Goal: Task Accomplishment & Management: Use online tool/utility

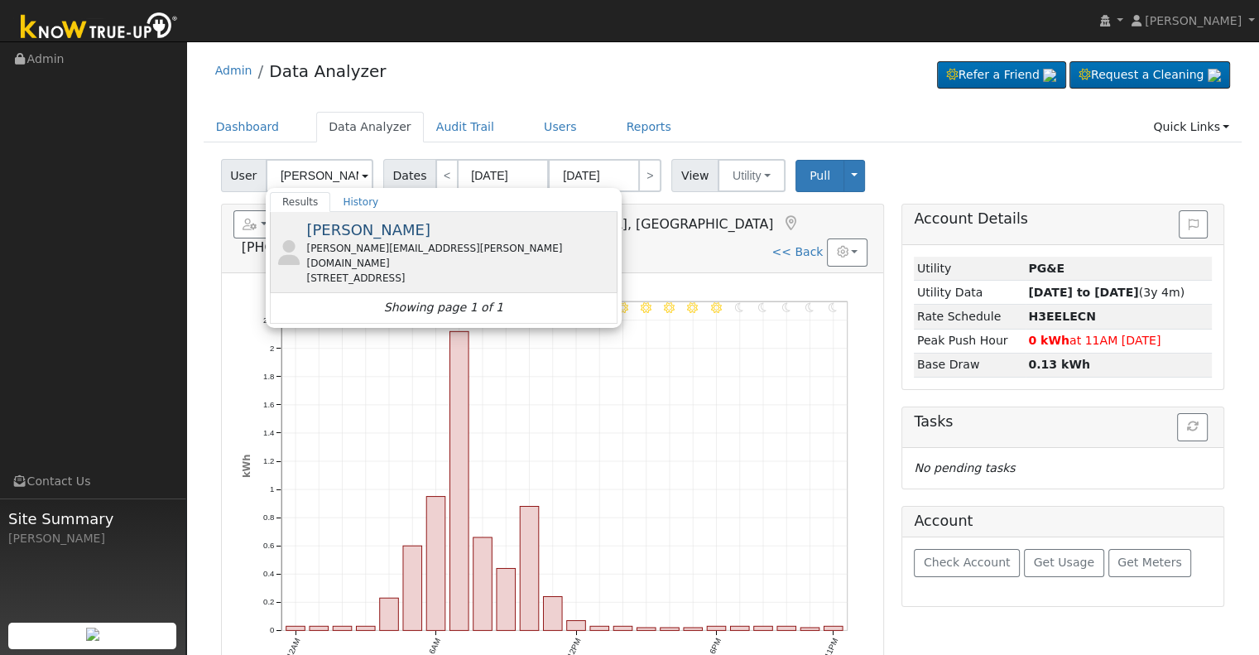
click at [374, 232] on span "[PERSON_NAME]" at bounding box center [368, 229] width 124 height 17
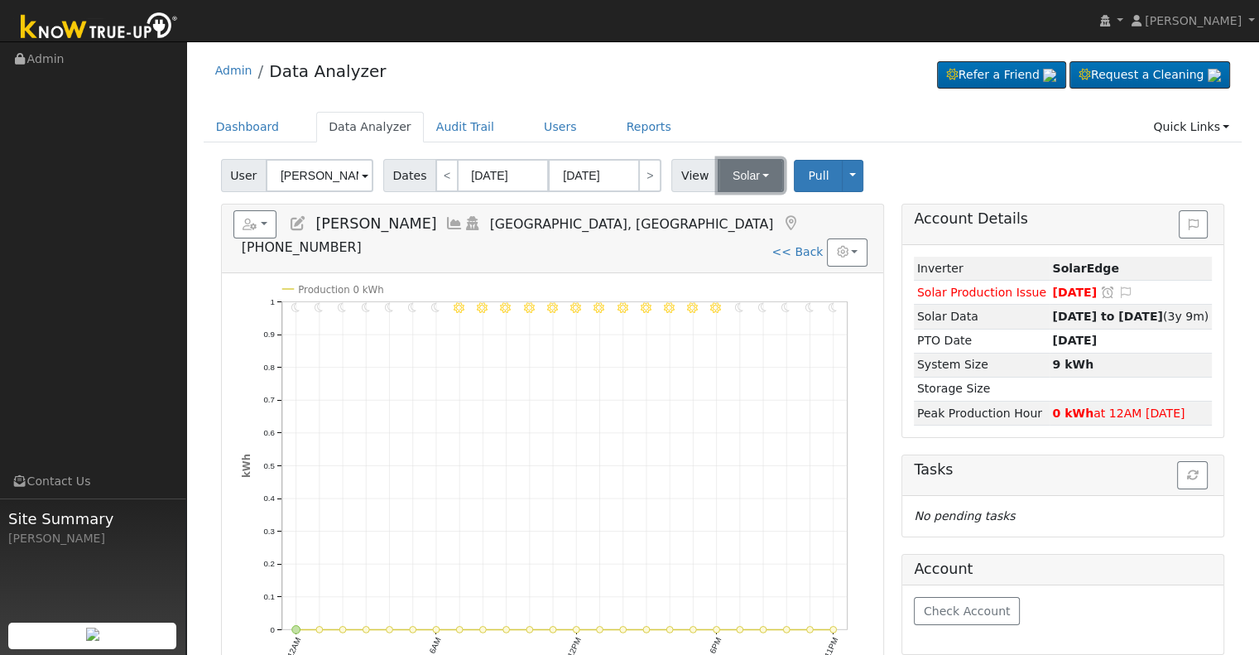
click at [718, 177] on button "Solar" at bounding box center [751, 175] width 66 height 33
click at [730, 208] on link "Utility" at bounding box center [771, 211] width 115 height 23
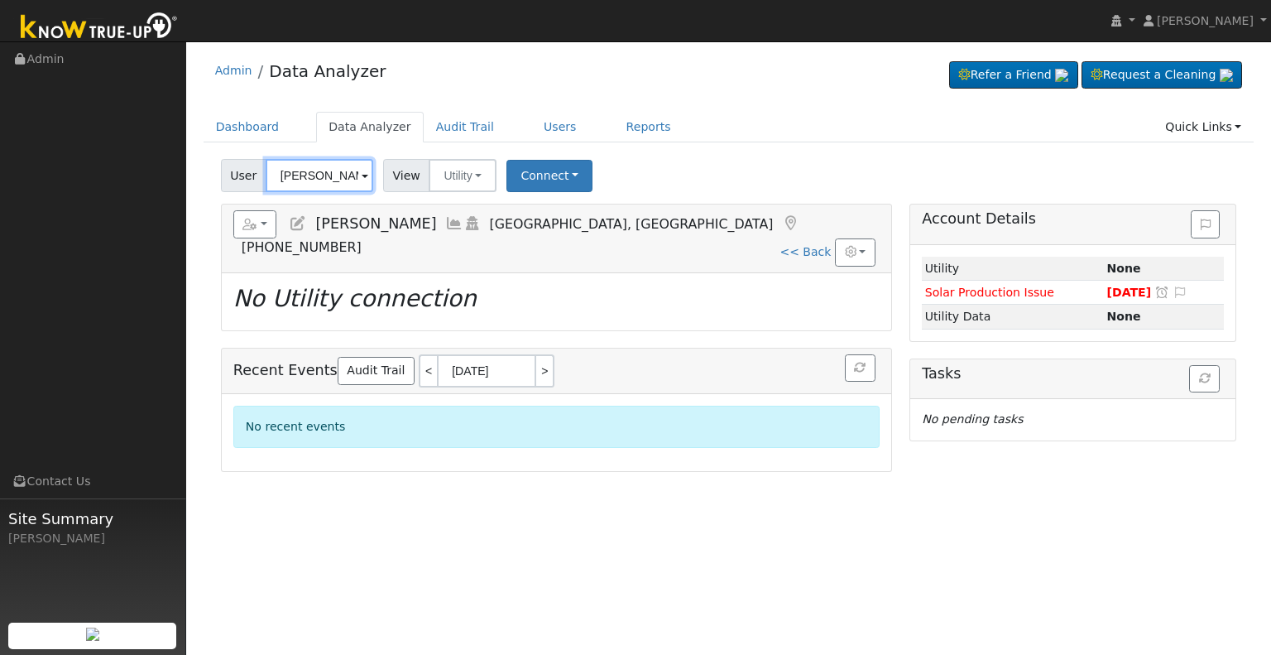
click at [318, 177] on input "[PERSON_NAME]" at bounding box center [320, 175] width 108 height 33
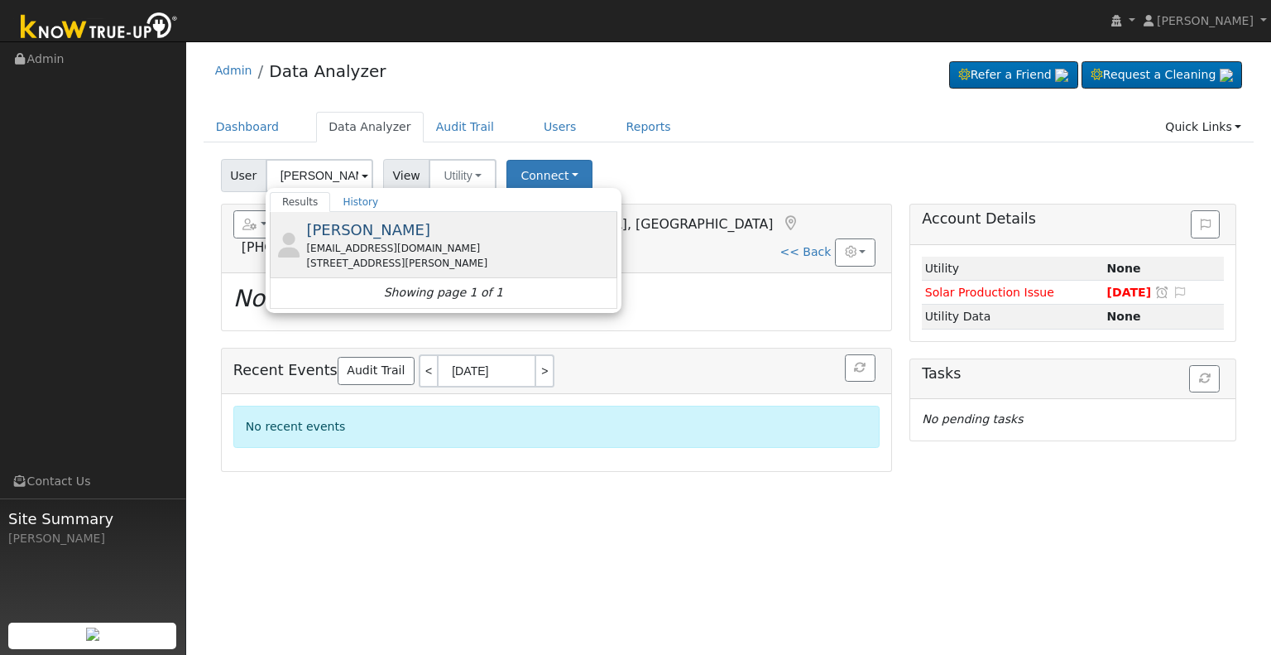
click at [368, 237] on span "[PERSON_NAME]" at bounding box center [368, 229] width 124 height 17
type input "[PERSON_NAME]"
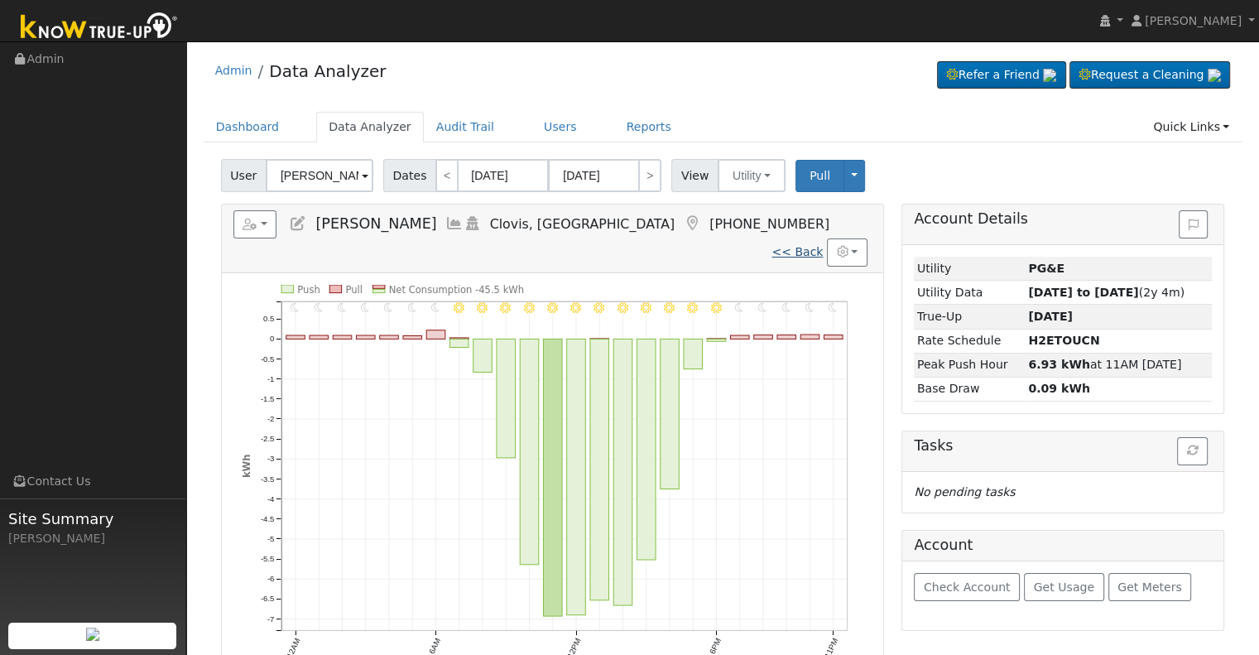
click at [795, 245] on link "<< Back" at bounding box center [796, 251] width 51 height 13
type input "[DATE]"
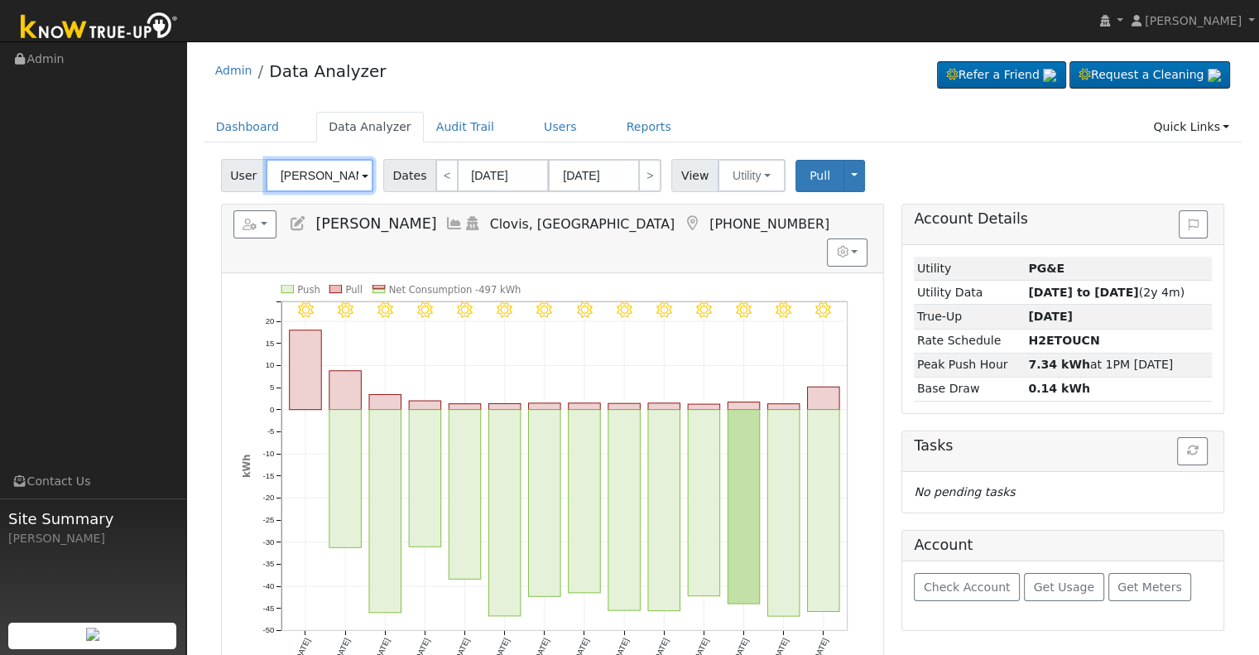
click at [312, 176] on input "[PERSON_NAME]" at bounding box center [320, 175] width 108 height 33
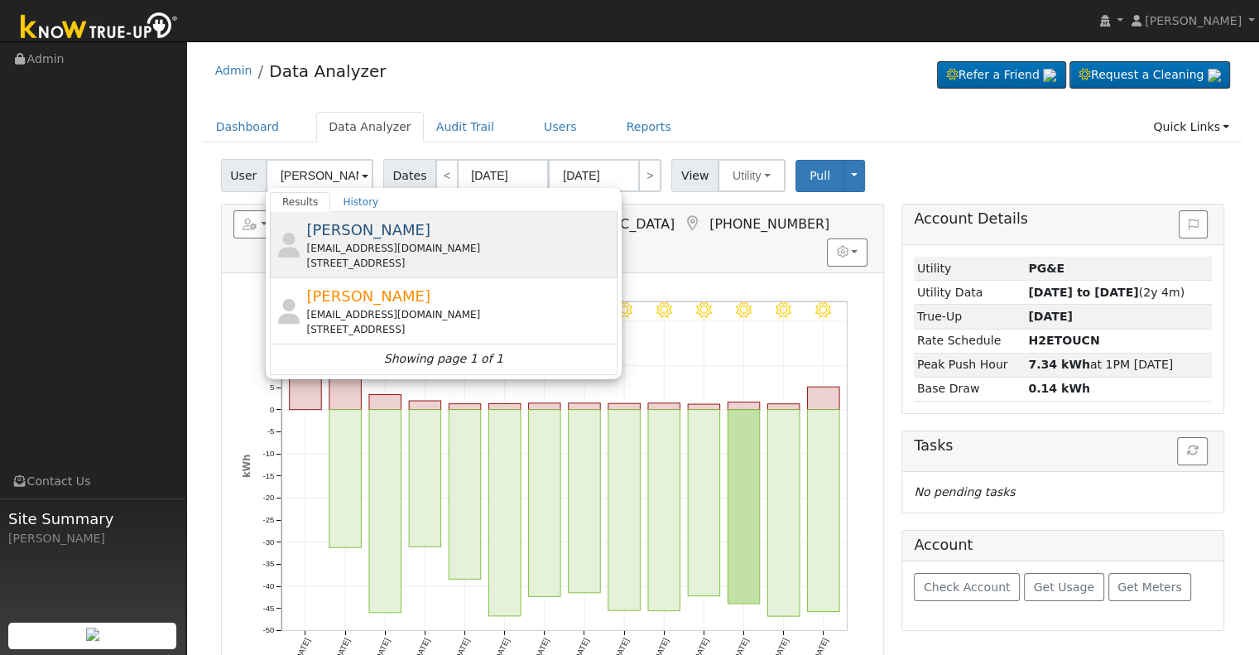
click at [371, 250] on div "[EMAIL_ADDRESS][DOMAIN_NAME]" at bounding box center [459, 248] width 307 height 15
type input "[PERSON_NAME]"
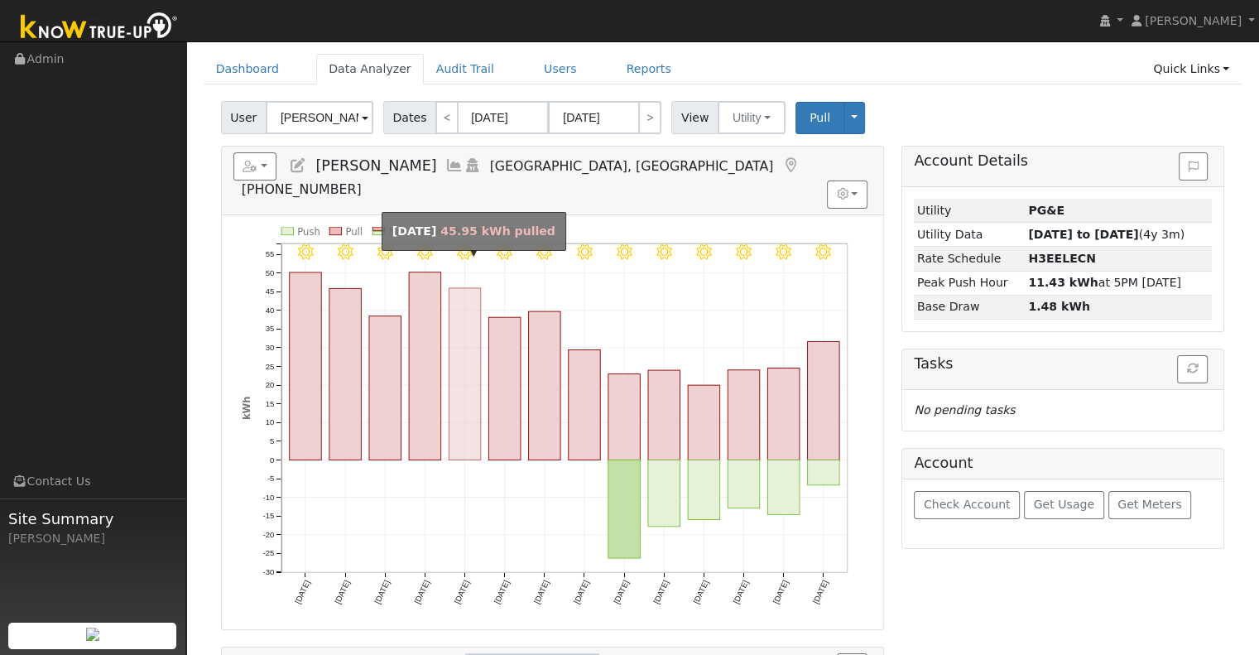
scroll to position [83, 0]
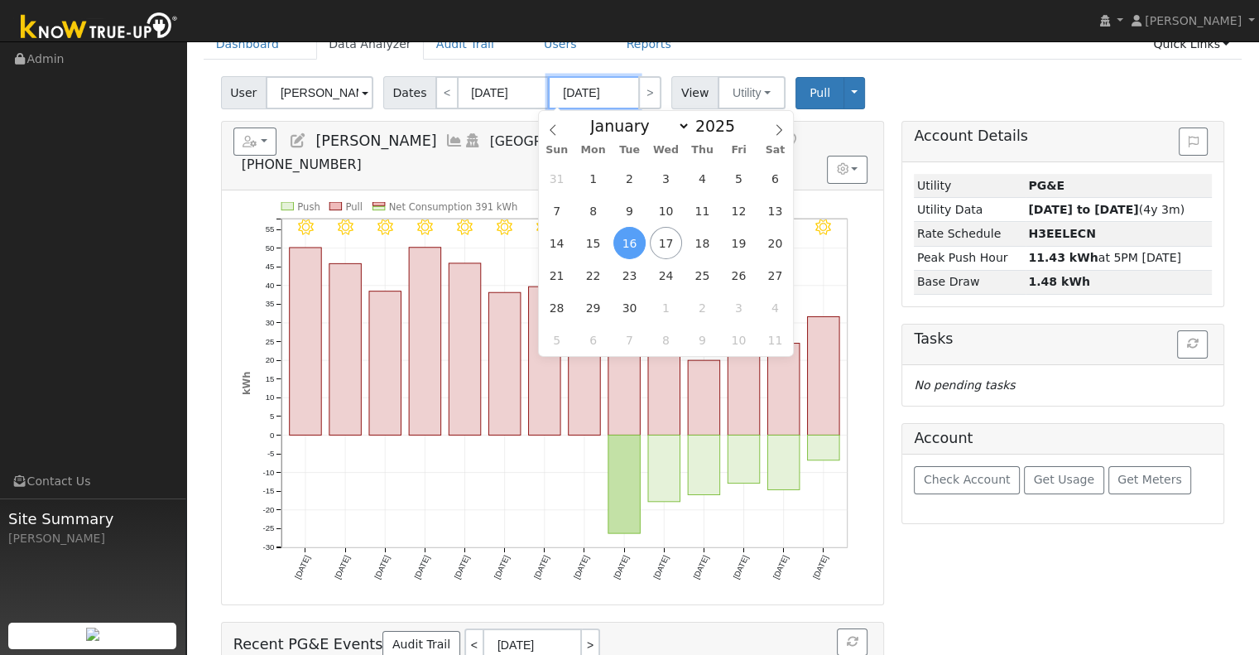
click at [587, 93] on input "[DATE]" at bounding box center [593, 92] width 91 height 33
click at [698, 242] on span "18" at bounding box center [702, 243] width 32 height 32
type input "[DATE]"
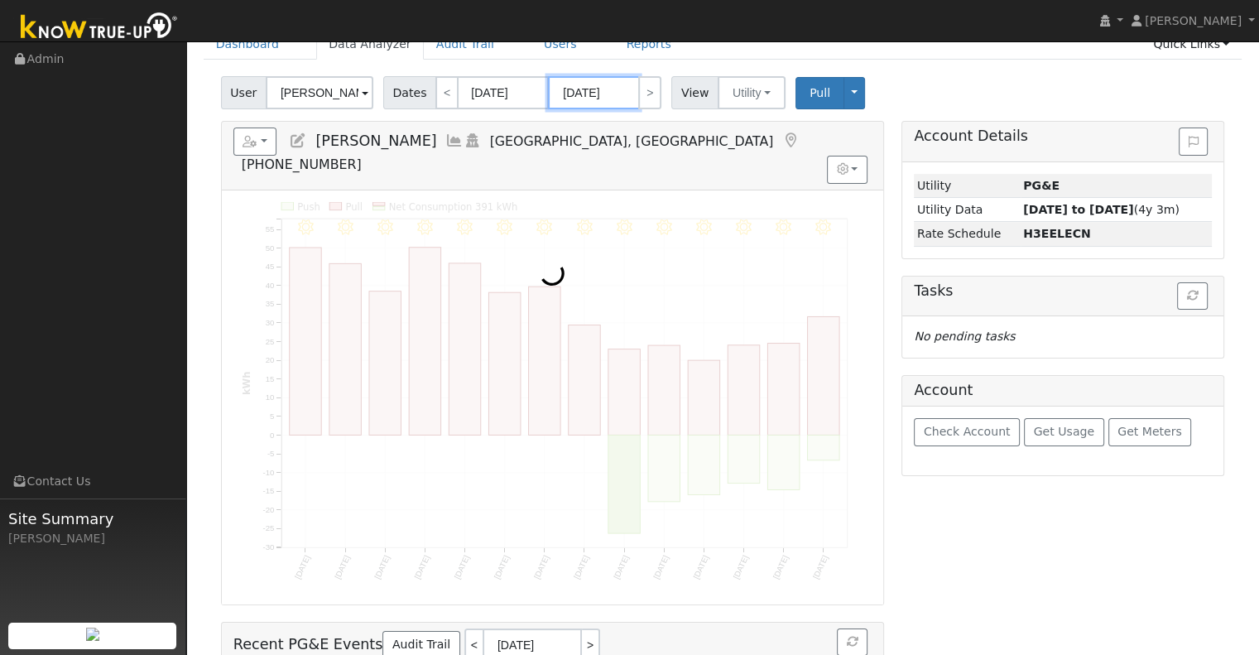
scroll to position [0, 0]
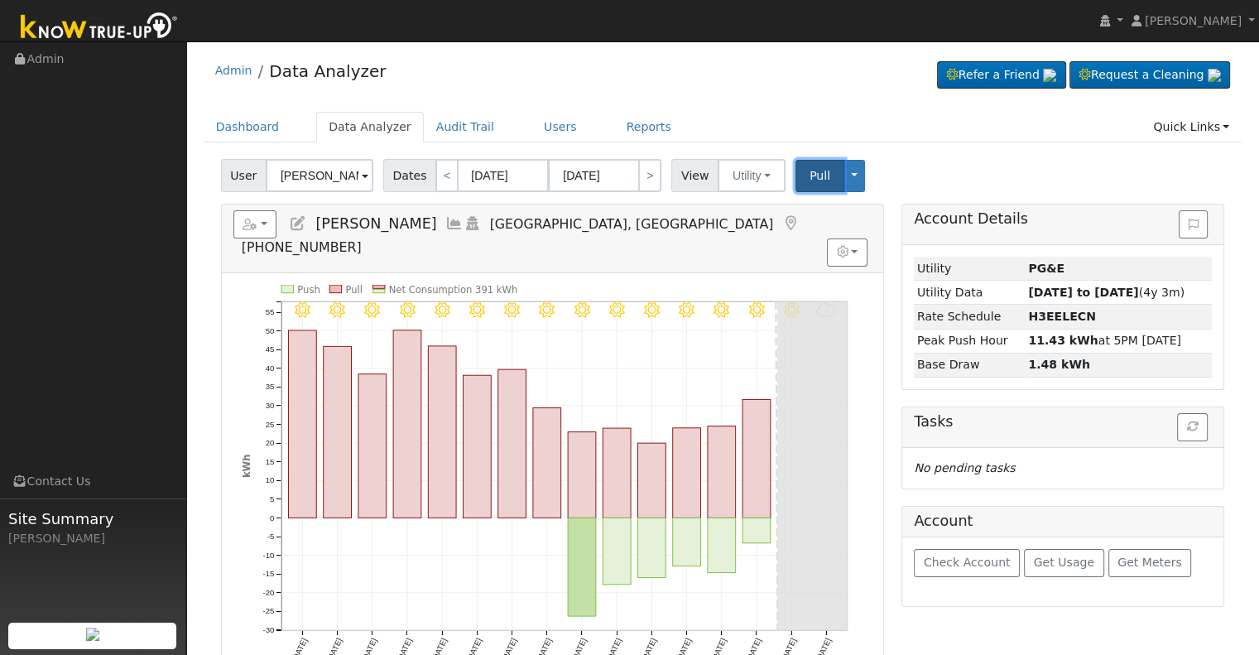
click at [796, 182] on button "Pull" at bounding box center [820, 176] width 49 height 32
